Goal: Check status: Check status

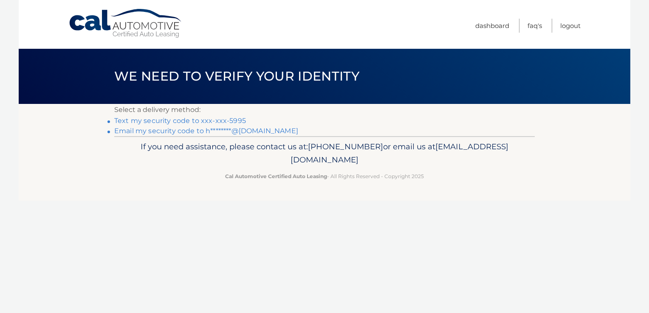
click at [219, 121] on link "Text my security code to xxx-xxx-5995" at bounding box center [180, 121] width 132 height 8
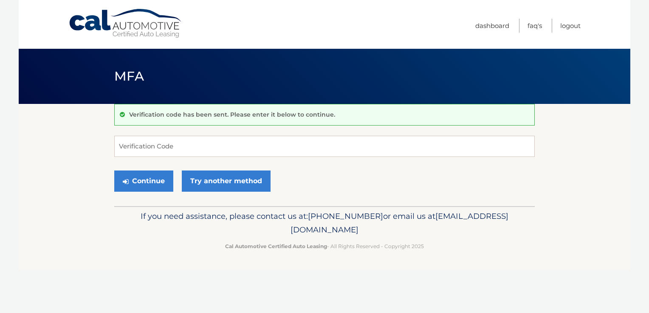
click at [219, 121] on div "Verification code has been sent. Please enter it below to continue." at bounding box center [324, 115] width 420 height 22
click at [208, 150] on input "Verification Code" at bounding box center [324, 146] width 420 height 21
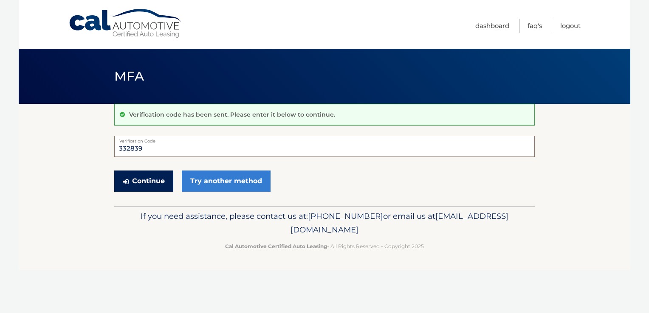
type input "332839"
click at [163, 181] on button "Continue" at bounding box center [143, 181] width 59 height 21
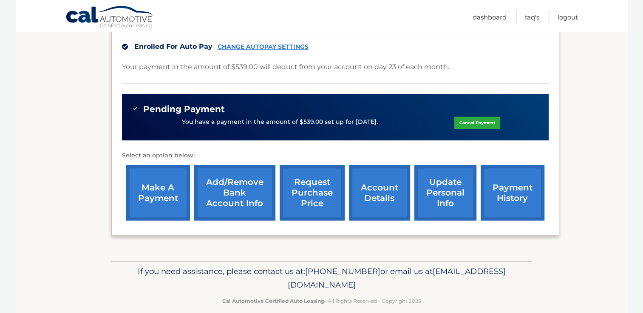
scroll to position [225, 0]
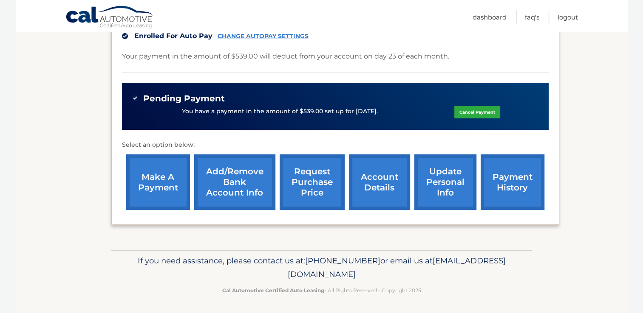
click at [523, 185] on link "payment history" at bounding box center [512, 183] width 64 height 56
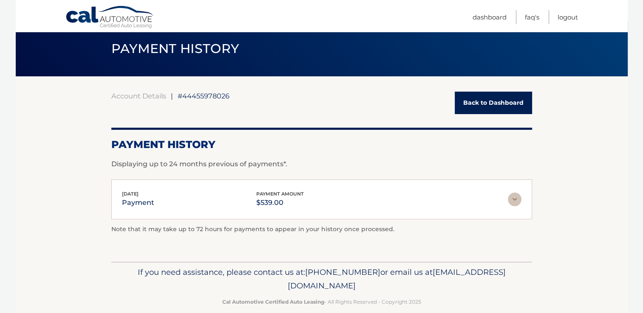
scroll to position [40, 0]
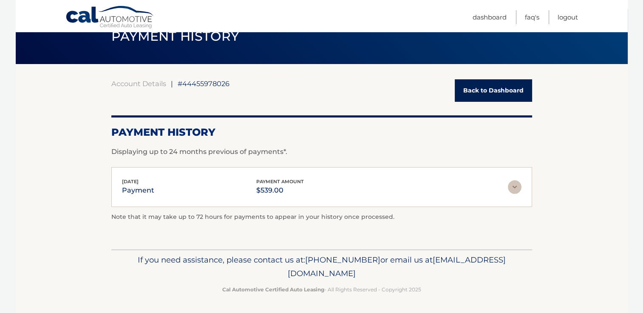
click at [515, 185] on img at bounding box center [514, 187] width 14 height 14
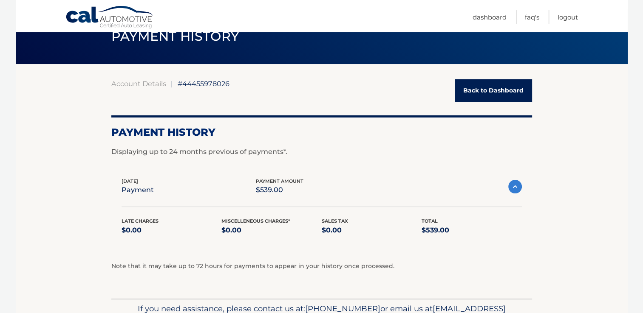
click at [565, 160] on section "Account Details | #44455978026 Back to Dashboard Payment History Displaying up …" at bounding box center [322, 181] width 612 height 235
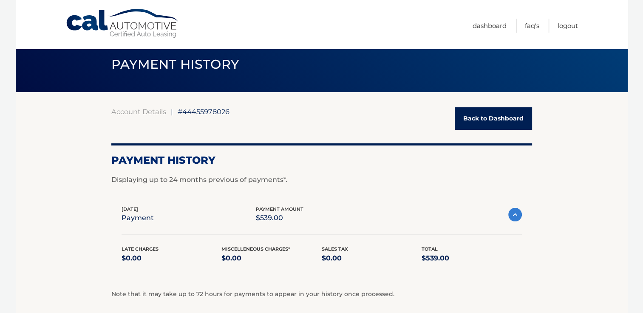
scroll to position [0, 0]
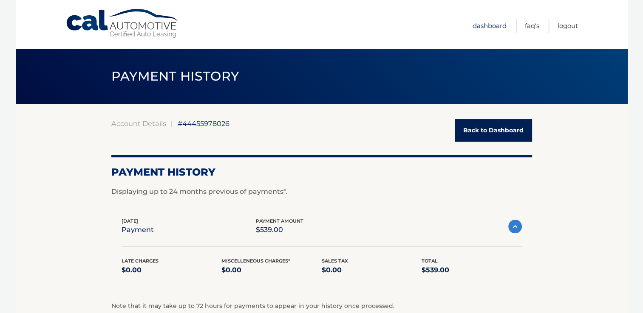
click at [490, 23] on link "Dashboard" at bounding box center [489, 26] width 34 height 14
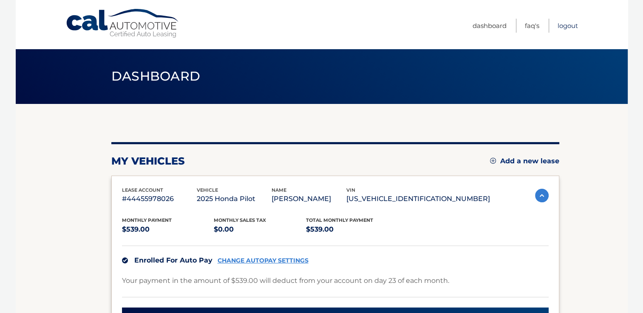
click at [567, 26] on link "Logout" at bounding box center [567, 26] width 20 height 14
